Goal: Information Seeking & Learning: Stay updated

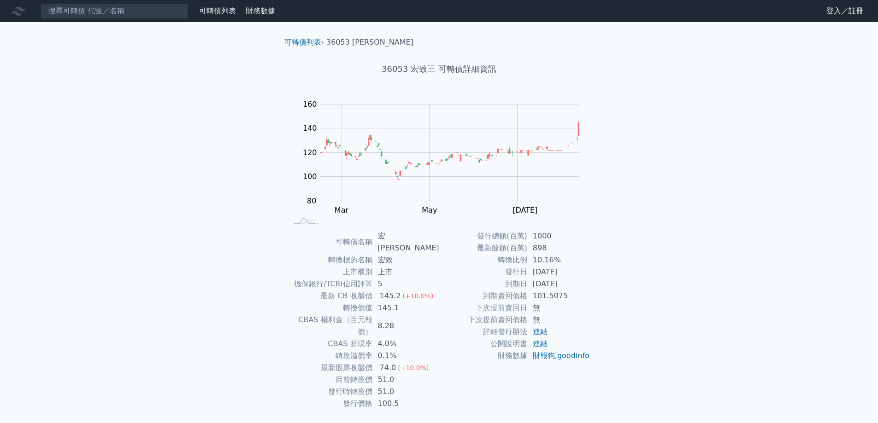
scroll to position [3, 0]
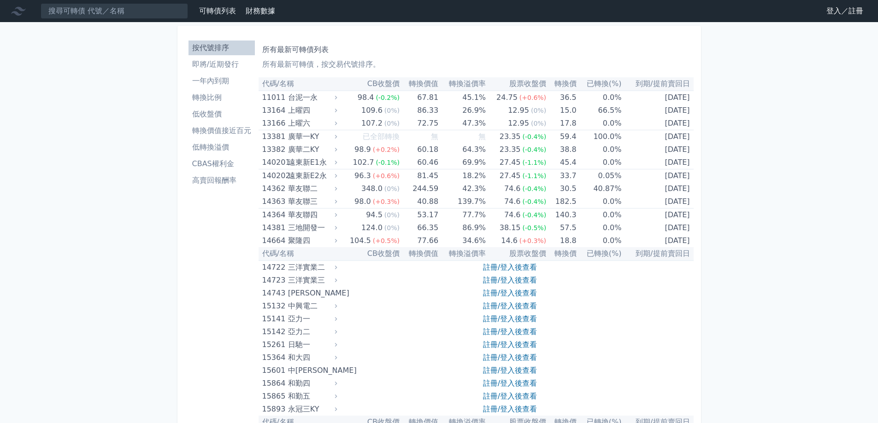
click at [219, 162] on li "CBAS權利金" at bounding box center [221, 163] width 66 height 11
